Goal: Information Seeking & Learning: Learn about a topic

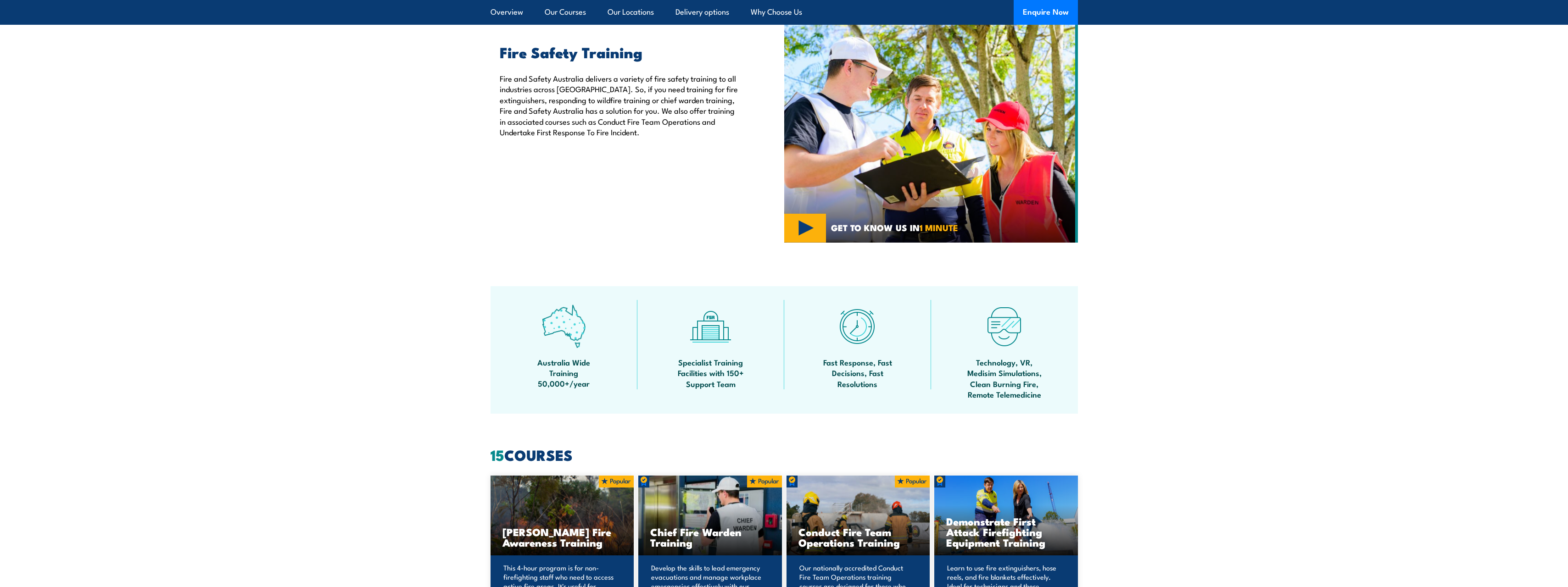
scroll to position [229, 0]
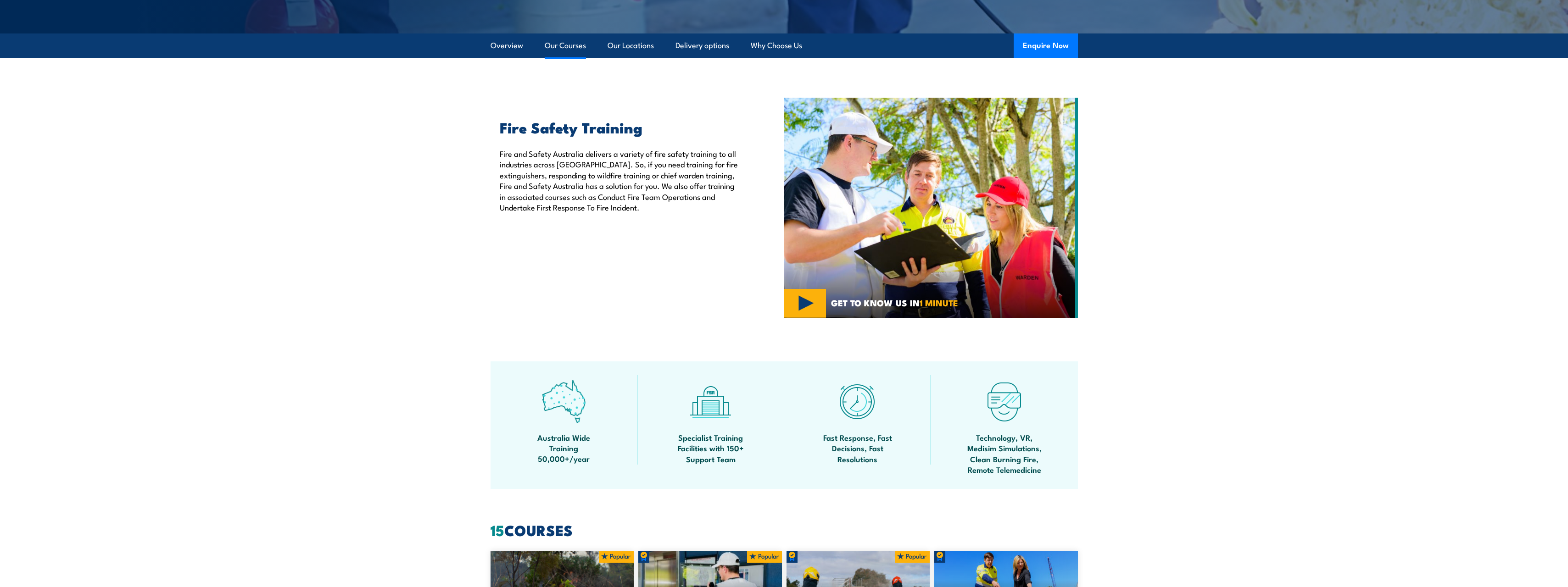
click at [559, 45] on link "Our Courses" at bounding box center [565, 45] width 42 height 25
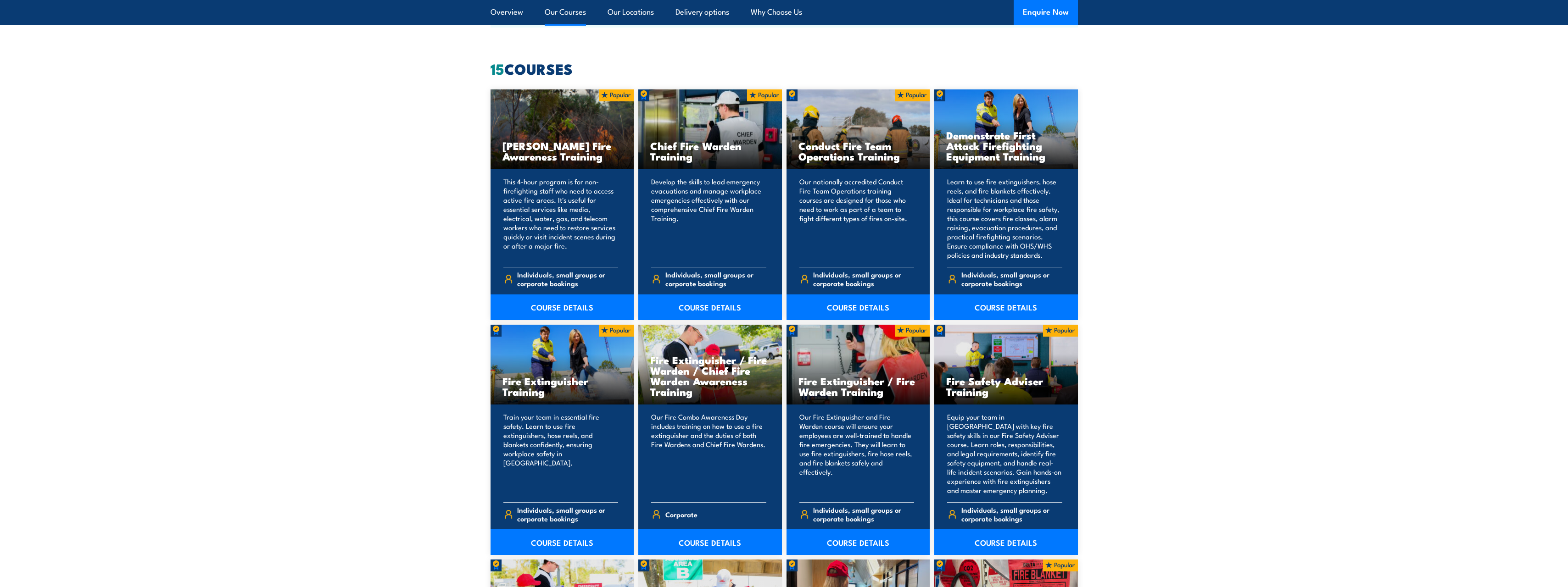
scroll to position [696, 0]
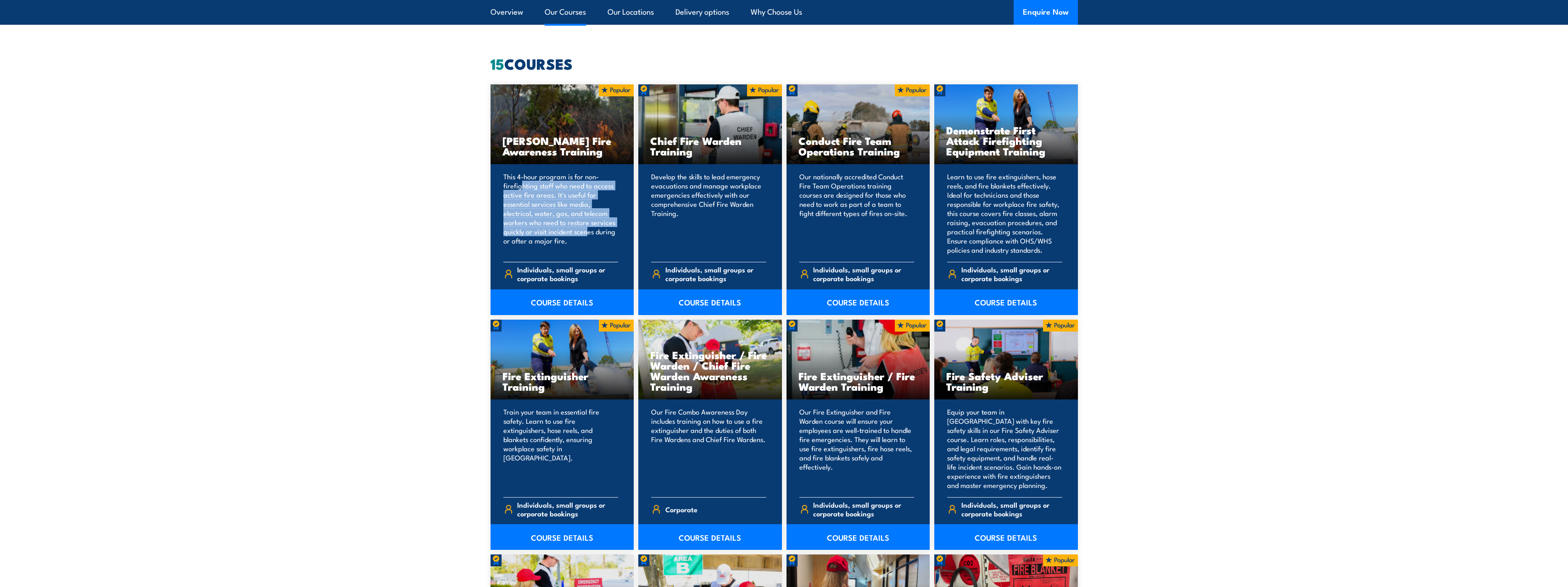
drag, startPoint x: 522, startPoint y: 187, endPoint x: 588, endPoint y: 233, distance: 80.4
click at [588, 233] on p "This 4-hour program is for non-firefighting staff who need to access active fir…" at bounding box center [561, 213] width 116 height 82
drag, startPoint x: 588, startPoint y: 233, endPoint x: 510, endPoint y: 239, distance: 78.2
click at [510, 239] on p "This 4-hour program is for non-firefighting staff who need to access active fir…" at bounding box center [561, 213] width 116 height 82
drag, startPoint x: 510, startPoint y: 239, endPoint x: 443, endPoint y: 242, distance: 67.1
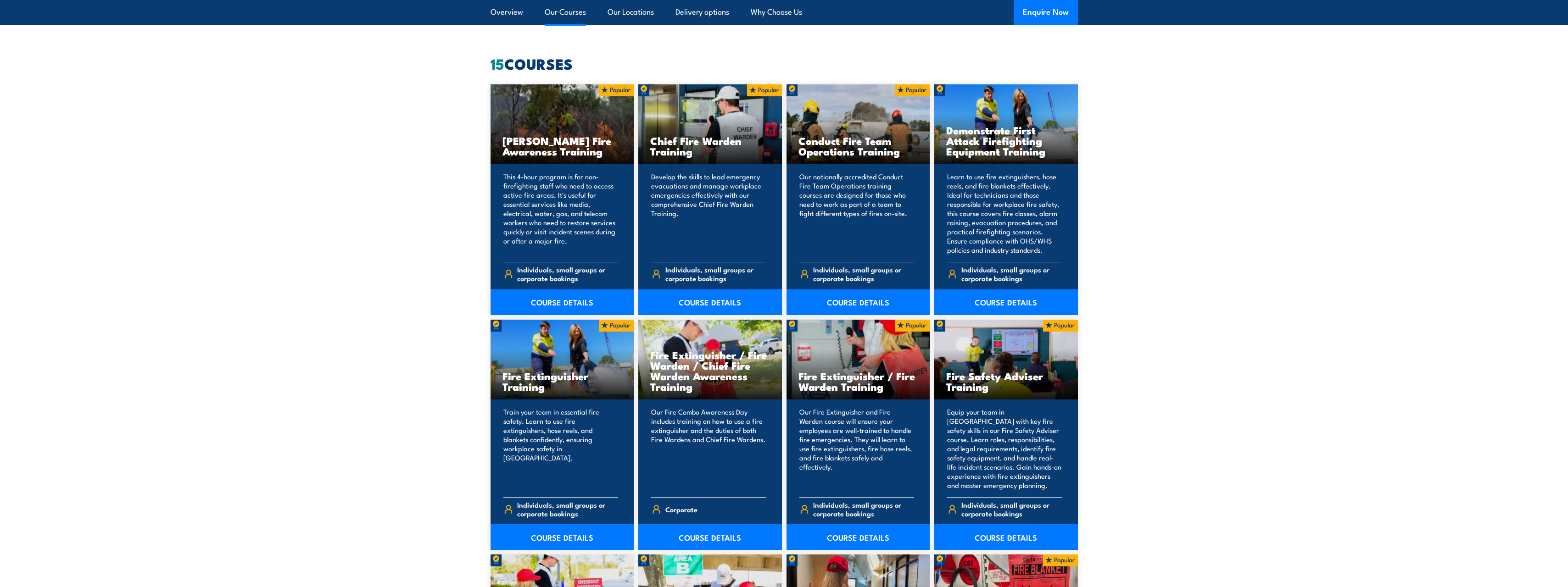
click at [443, 242] on section "15 COURSES [PERSON_NAME] Fire Awareness Training" at bounding box center [784, 536] width 1568 height 959
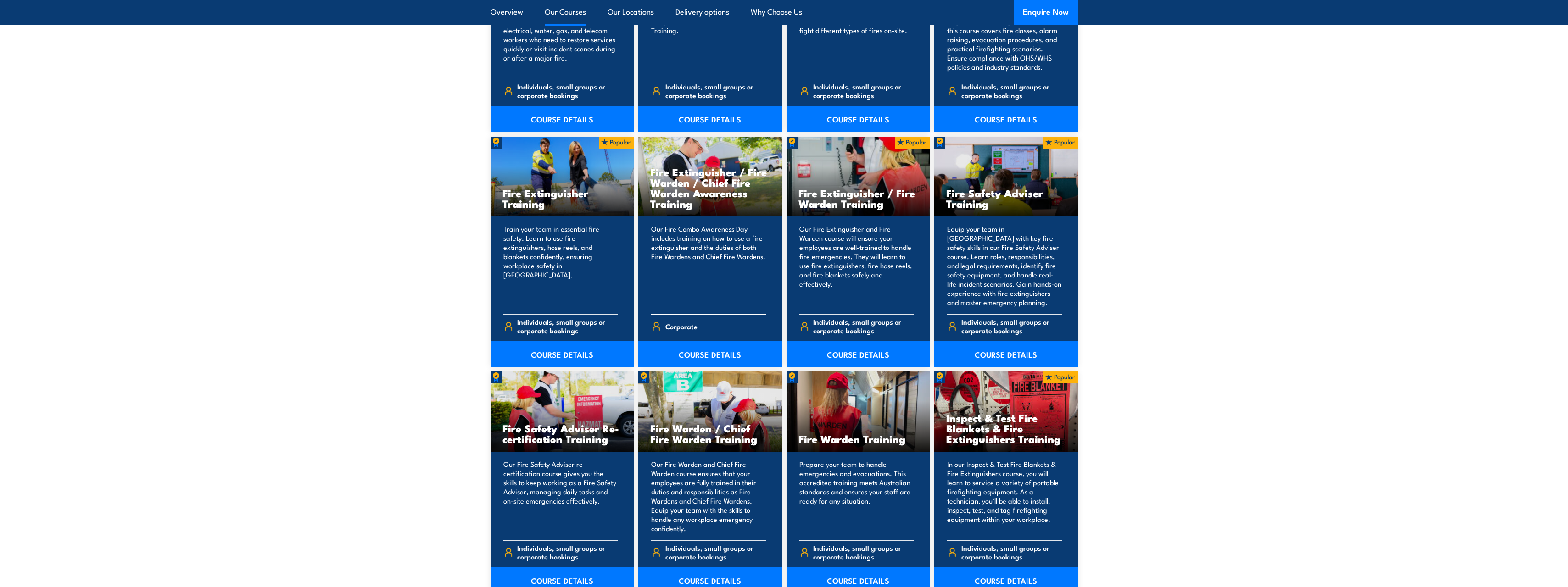
scroll to position [880, 0]
drag, startPoint x: 806, startPoint y: 236, endPoint x: 889, endPoint y: 291, distance: 99.6
click at [889, 291] on p "Our Fire Extinguisher and Fire Warden course will ensure your employees are wel…" at bounding box center [857, 264] width 116 height 82
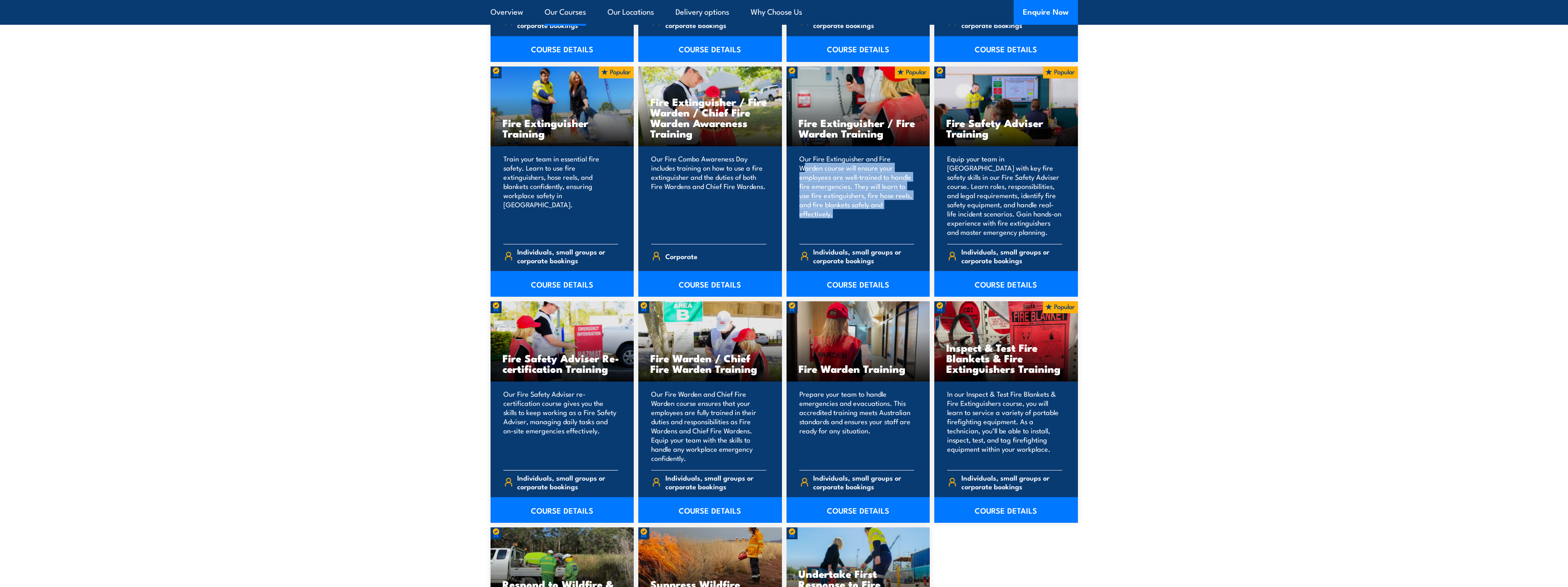
scroll to position [971, 0]
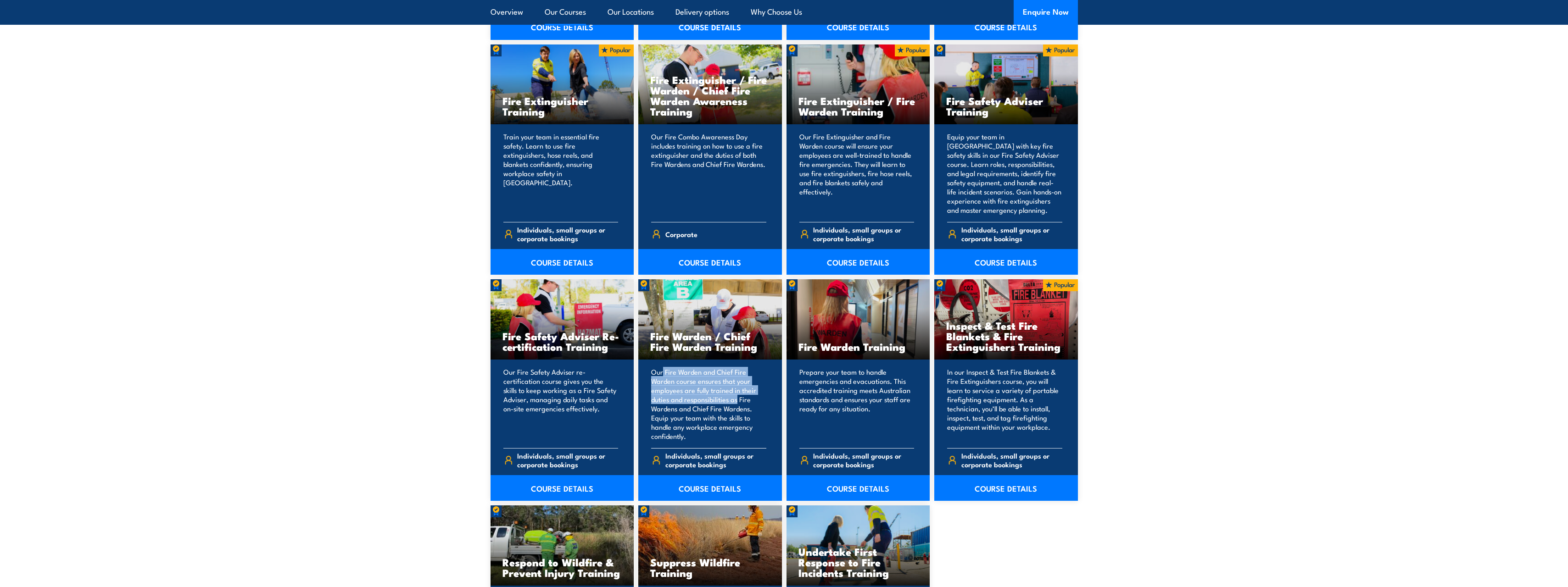
drag, startPoint x: 664, startPoint y: 373, endPoint x: 738, endPoint y: 403, distance: 79.8
click at [738, 403] on p "Our Fire Warden and Chief Fire Warden course ensures that your employees are fu…" at bounding box center [709, 404] width 116 height 74
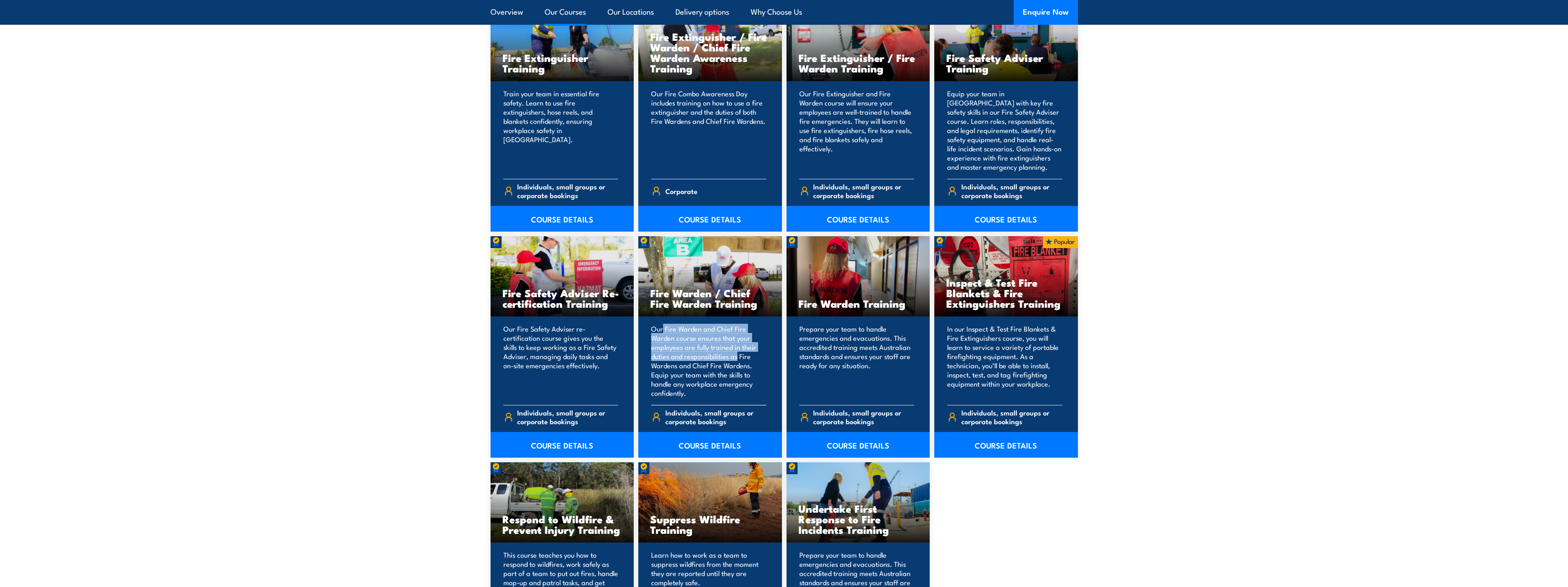
scroll to position [1017, 0]
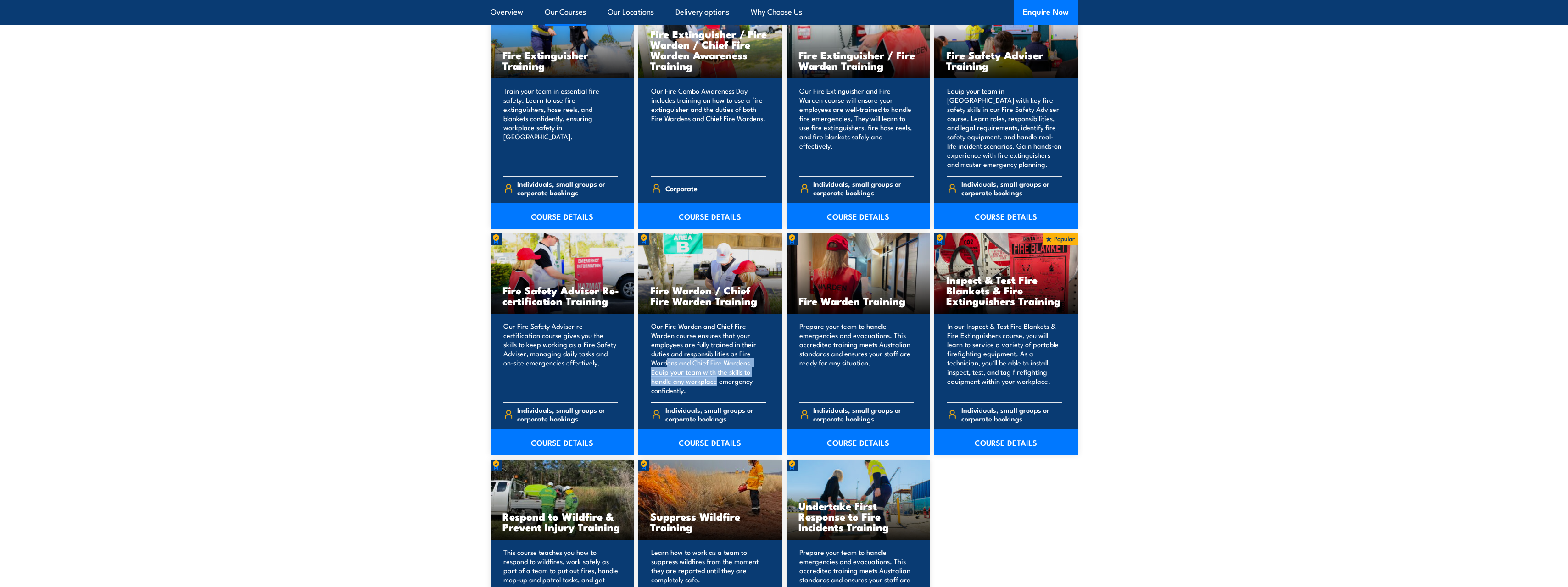
drag, startPoint x: 717, startPoint y: 378, endPoint x: 668, endPoint y: 365, distance: 50.7
click at [668, 365] on p "Our Fire Warden and Chief Fire Warden course ensures that your employees are fu…" at bounding box center [709, 359] width 116 height 74
click at [273, 340] on section "15 COURSES [PERSON_NAME] Fire Awareness Training" at bounding box center [784, 215] width 1568 height 959
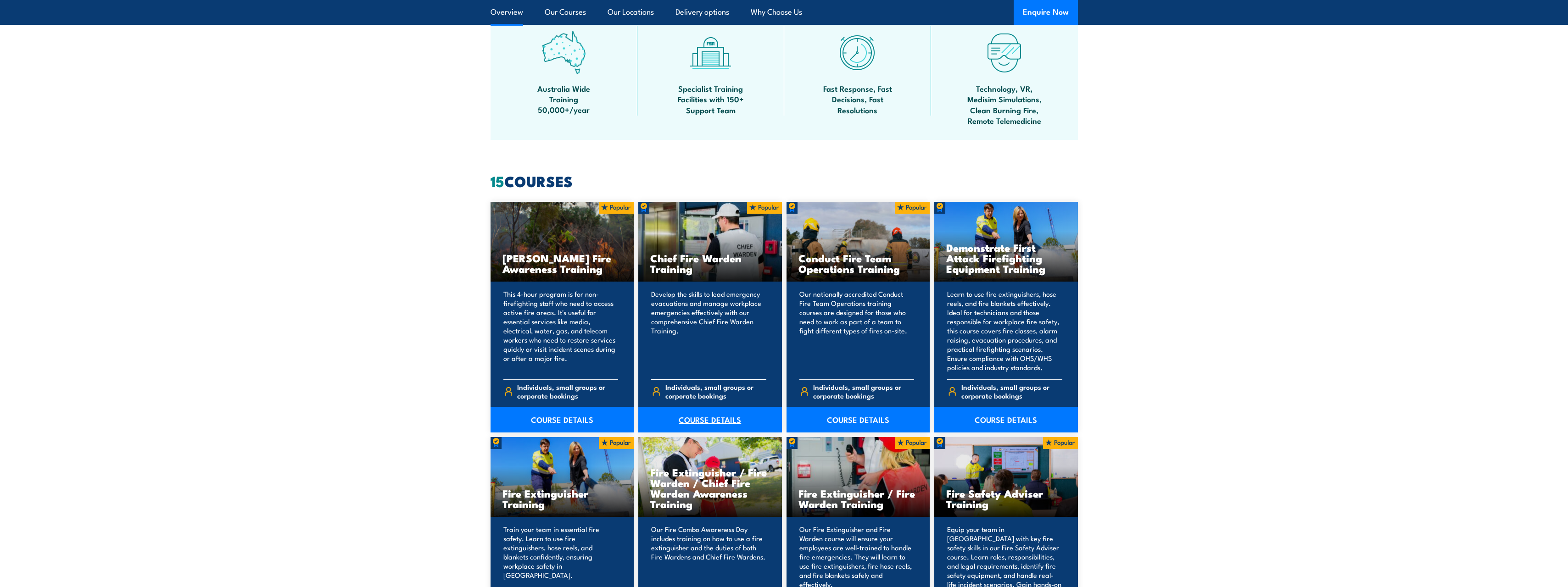
scroll to position [559, 0]
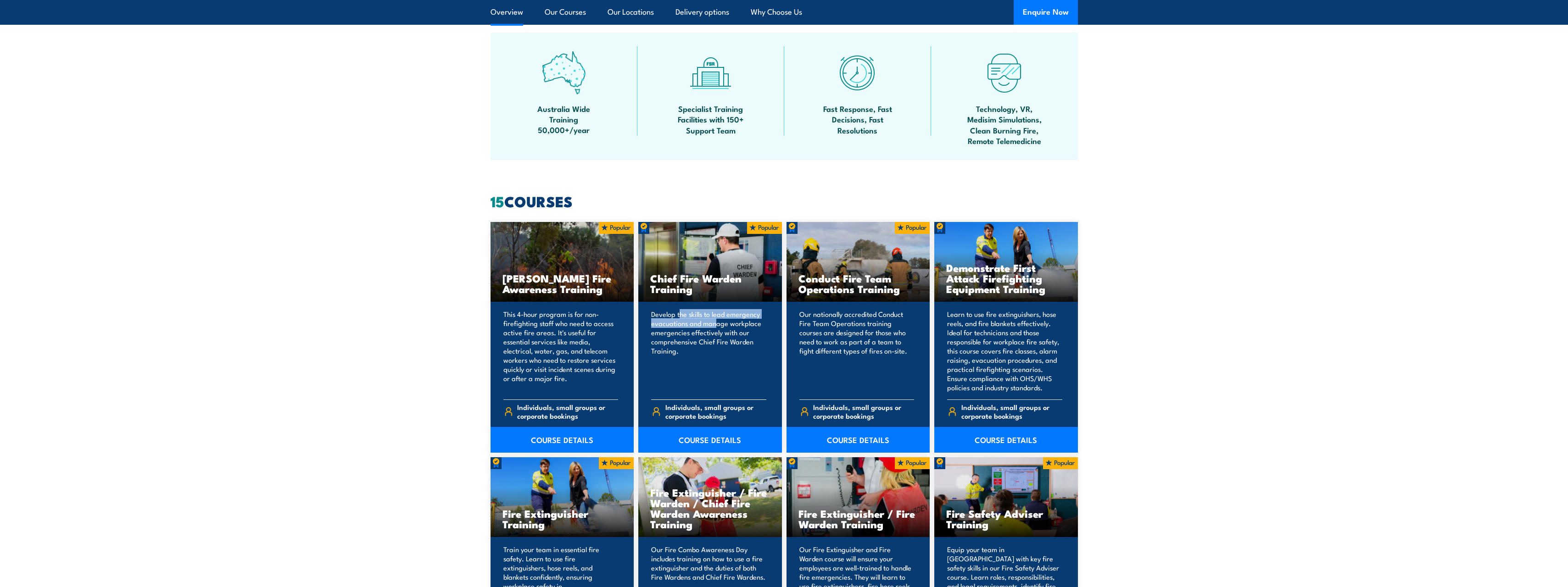
drag, startPoint x: 679, startPoint y: 312, endPoint x: 718, endPoint y: 324, distance: 40.8
click at [718, 324] on p "Develop the skills to lead emergency evacuations and manage workplace emergenci…" at bounding box center [709, 350] width 116 height 82
drag, startPoint x: 718, startPoint y: 324, endPoint x: 720, endPoint y: 343, distance: 19.1
click at [720, 343] on p "Develop the skills to lead emergency evacuations and manage workplace emergenci…" at bounding box center [709, 350] width 116 height 82
drag, startPoint x: 704, startPoint y: 323, endPoint x: 711, endPoint y: 349, distance: 26.9
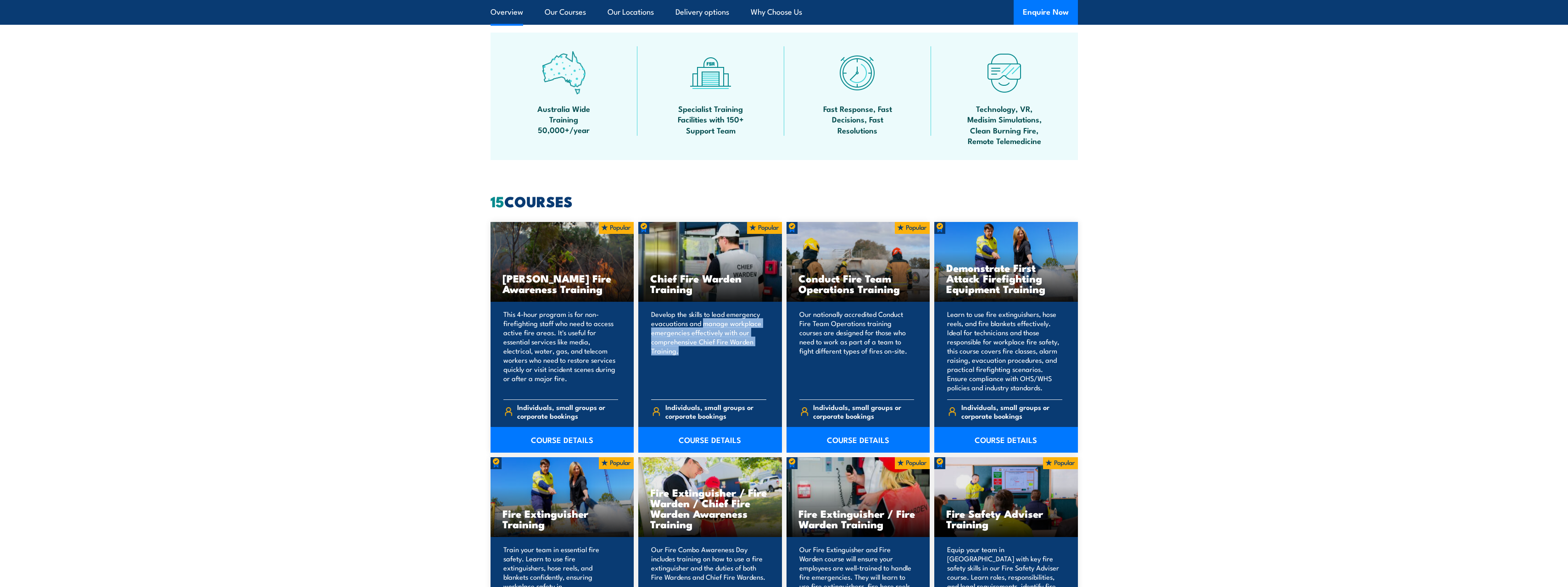
click at [711, 349] on p "Develop the skills to lead emergency evacuations and manage workplace emergenci…" at bounding box center [709, 350] width 116 height 82
drag, startPoint x: 711, startPoint y: 349, endPoint x: 699, endPoint y: 359, distance: 15.6
click at [702, 359] on p "Develop the skills to lead emergency evacuations and manage workplace emergenci…" at bounding box center [709, 350] width 116 height 82
drag, startPoint x: 687, startPoint y: 355, endPoint x: 677, endPoint y: 313, distance: 43.2
click at [677, 313] on p "Develop the skills to lead emergency evacuations and manage workplace emergenci…" at bounding box center [709, 350] width 116 height 82
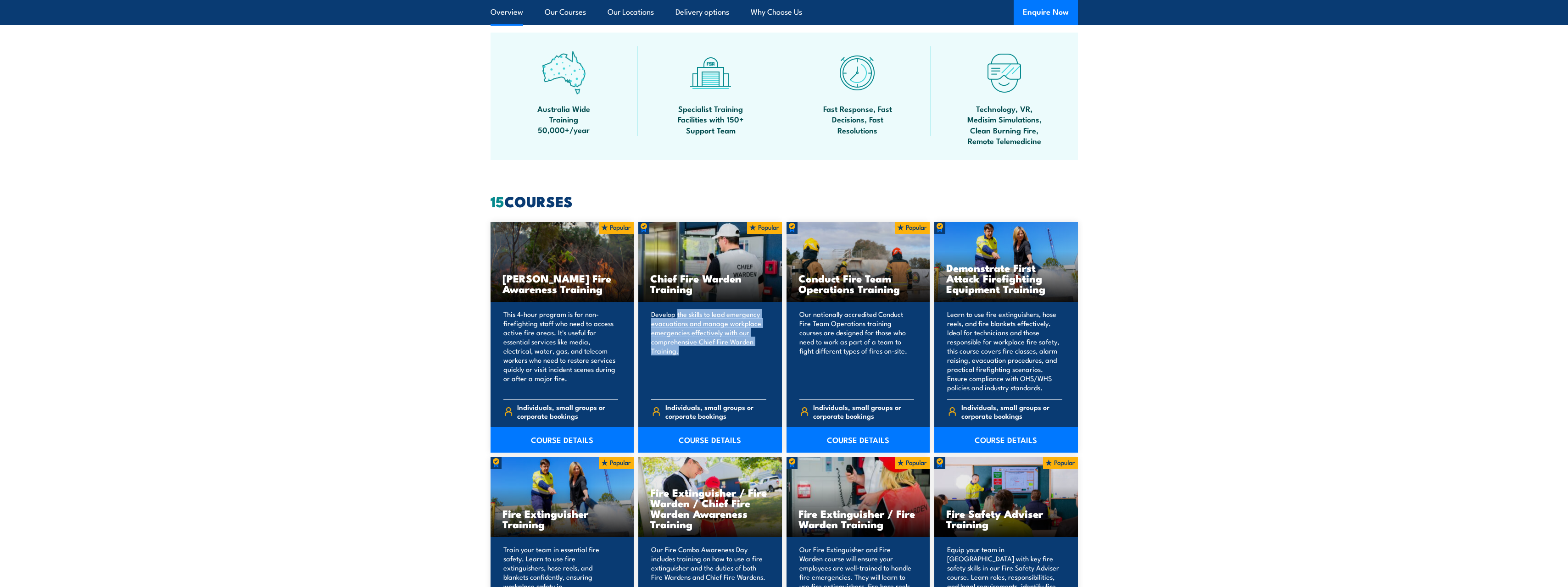
drag, startPoint x: 677, startPoint y: 313, endPoint x: 719, endPoint y: 355, distance: 59.4
click at [720, 356] on p "Develop the skills to lead emergency evacuations and manage workplace emergenci…" at bounding box center [709, 350] width 116 height 82
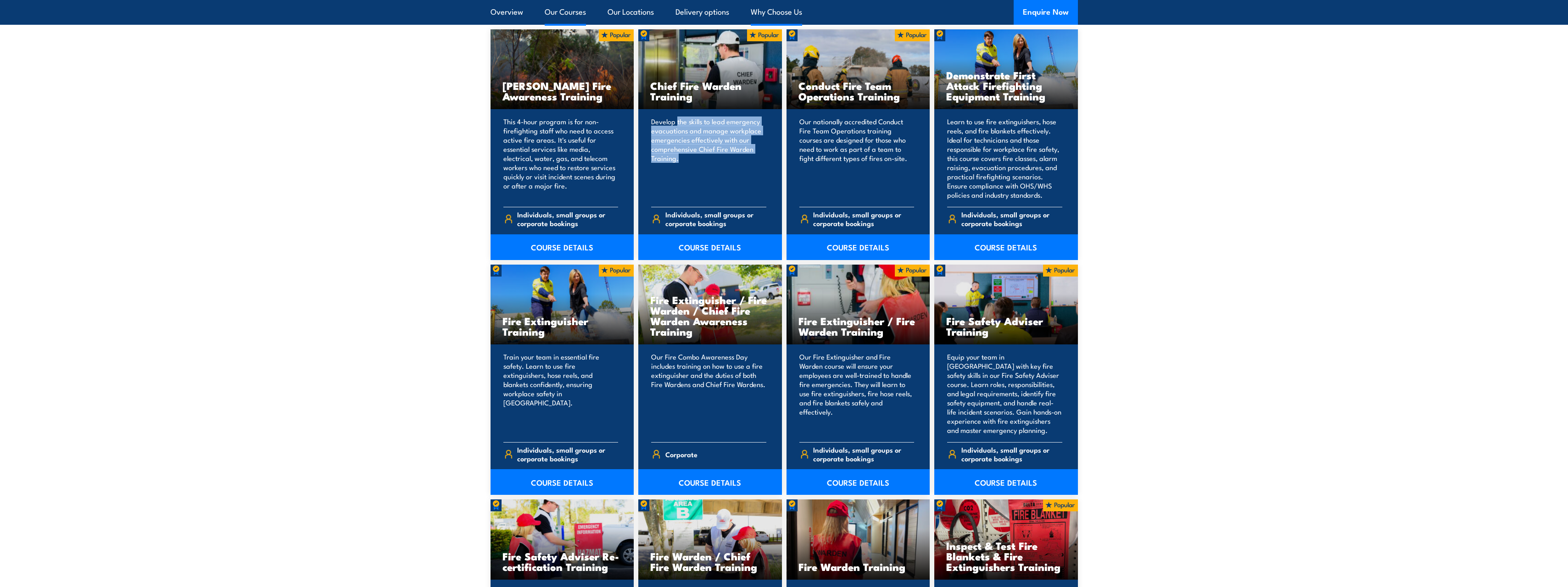
scroll to position [752, 0]
